Goal: Information Seeking & Learning: Check status

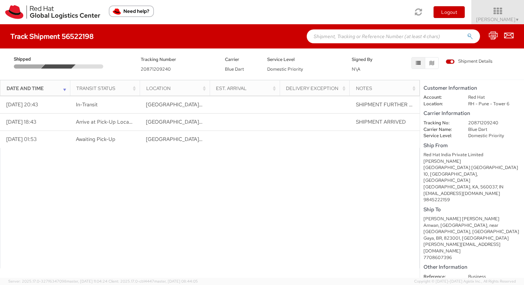
click at [110, 189] on div at bounding box center [209, 208] width 419 height 121
drag, startPoint x: 60, startPoint y: 34, endPoint x: 79, endPoint y: 36, distance: 18.8
click at [79, 36] on h4 "Track Shipment 56522198" at bounding box center [51, 37] width 83 height 8
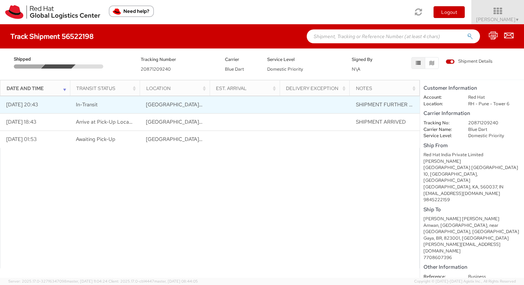
click at [43, 105] on td "[DATE] 20:43" at bounding box center [35, 104] width 70 height 17
click at [163, 105] on span "[GEOGRAPHIC_DATA], [GEOGRAPHIC_DATA], [GEOGRAPHIC_DATA]" at bounding box center [228, 104] width 164 height 7
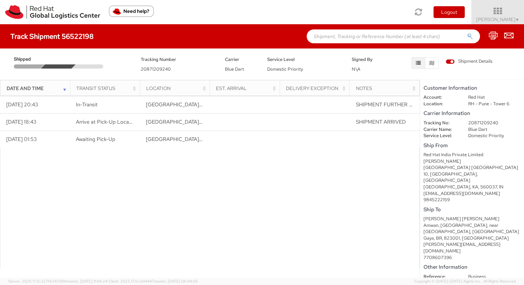
click at [481, 123] on dd "20871209240" at bounding box center [494, 123] width 63 height 7
copy dd "20871209240"
